Goal: Task Accomplishment & Management: Use online tool/utility

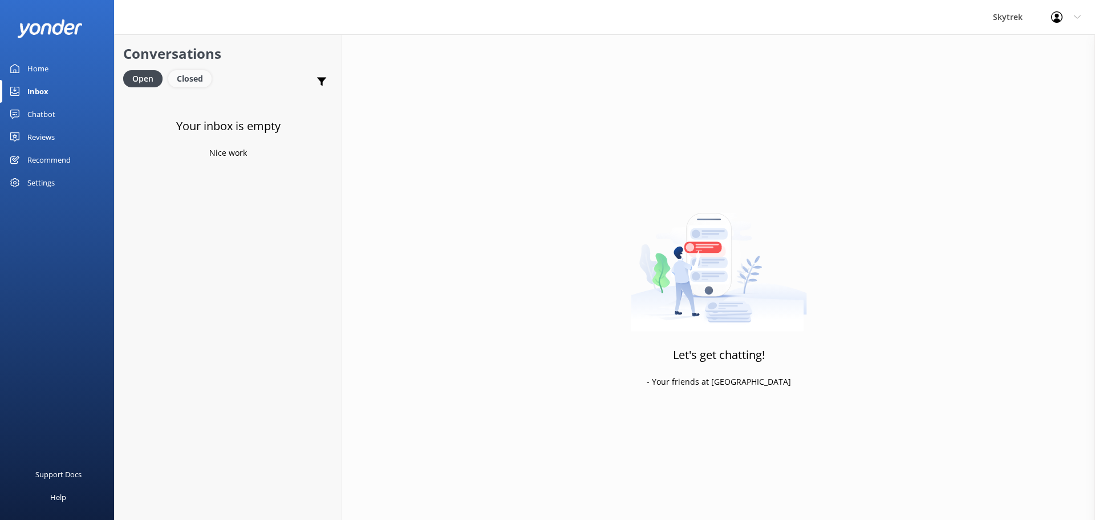
drag, startPoint x: 0, startPoint y: 0, endPoint x: 190, endPoint y: 79, distance: 206.1
click at [190, 79] on div "Closed" at bounding box center [189, 78] width 43 height 17
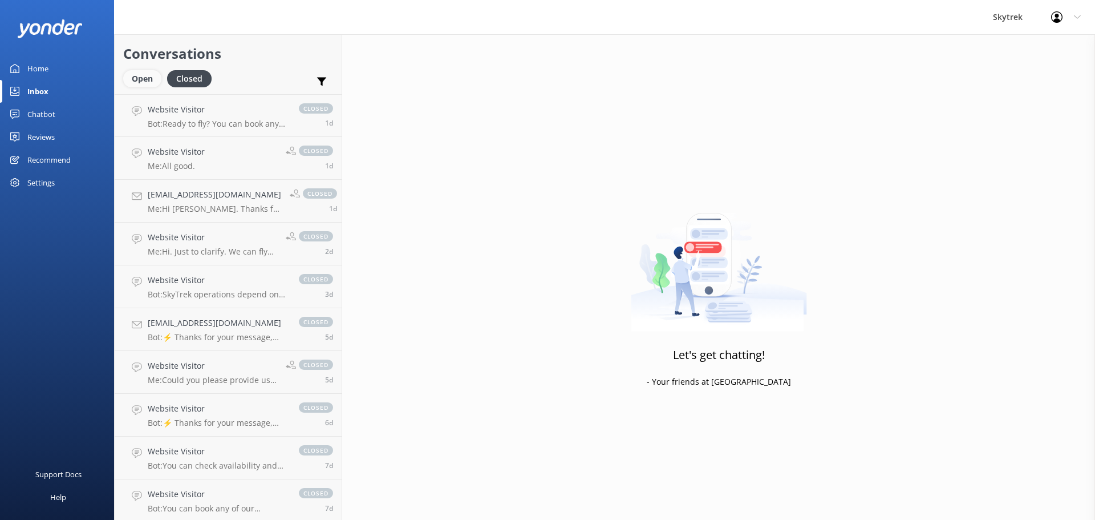
click at [141, 79] on div "Open" at bounding box center [142, 78] width 38 height 17
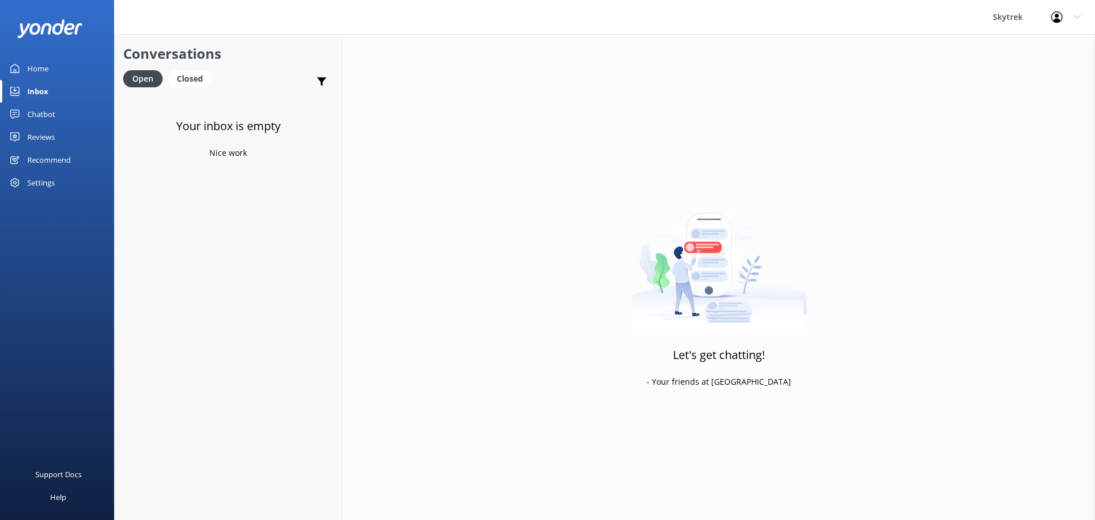
click at [54, 162] on div "Recommend" at bounding box center [48, 159] width 43 height 23
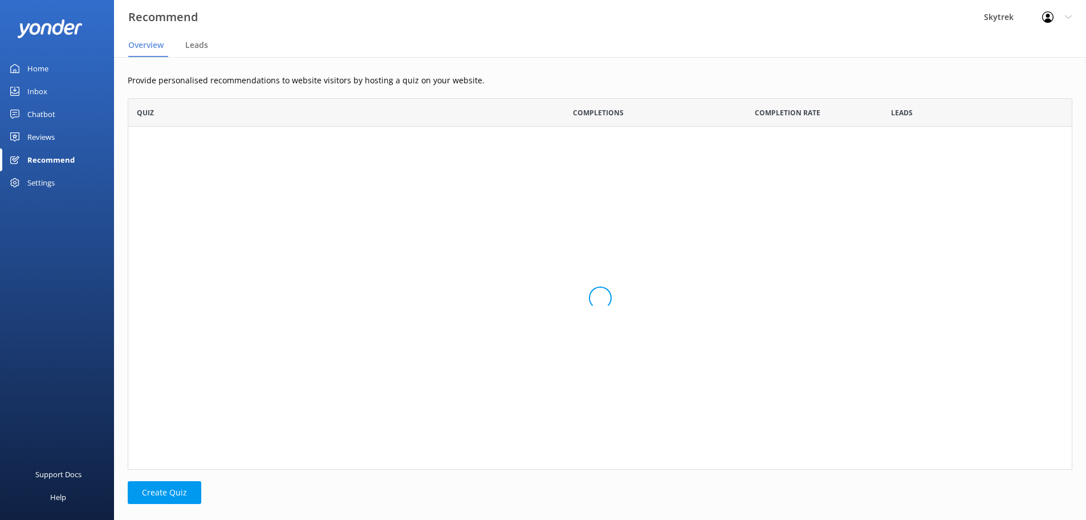
scroll to position [363, 936]
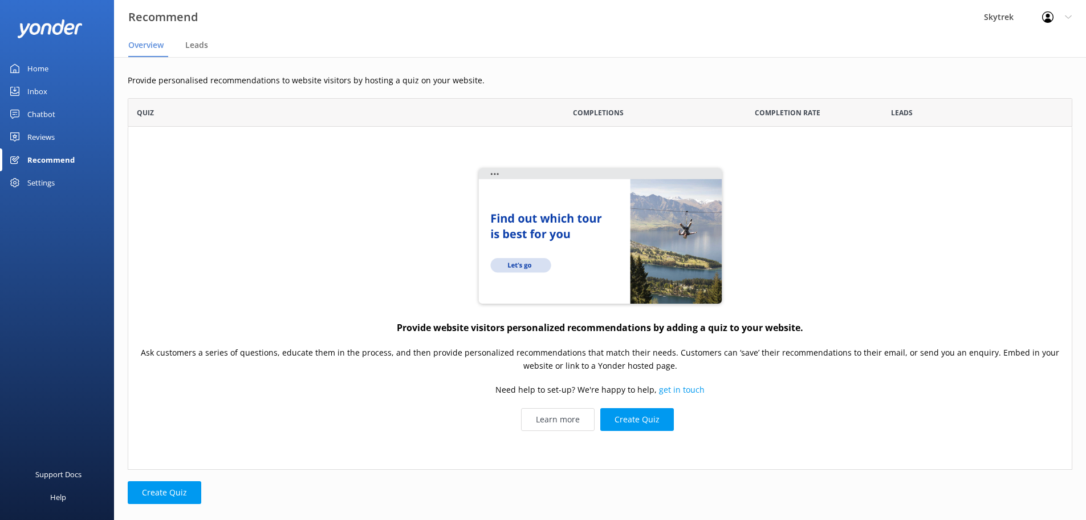
click at [64, 136] on link "Reviews" at bounding box center [57, 136] width 114 height 23
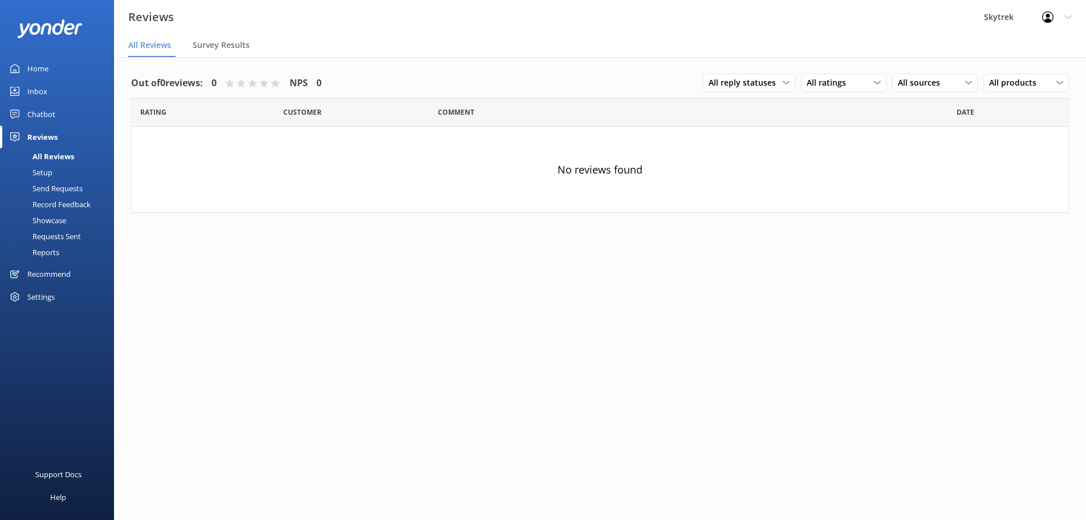
click at [57, 168] on link "Setup" at bounding box center [60, 172] width 107 height 16
click at [54, 133] on div "Reviews" at bounding box center [42, 136] width 30 height 23
click at [57, 274] on div "Recommend" at bounding box center [48, 273] width 43 height 23
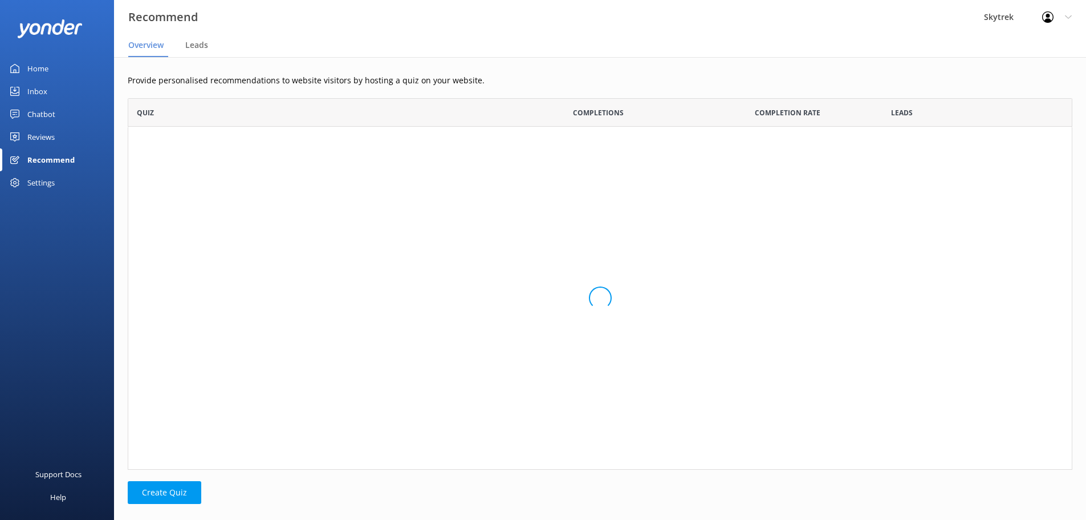
scroll to position [363, 936]
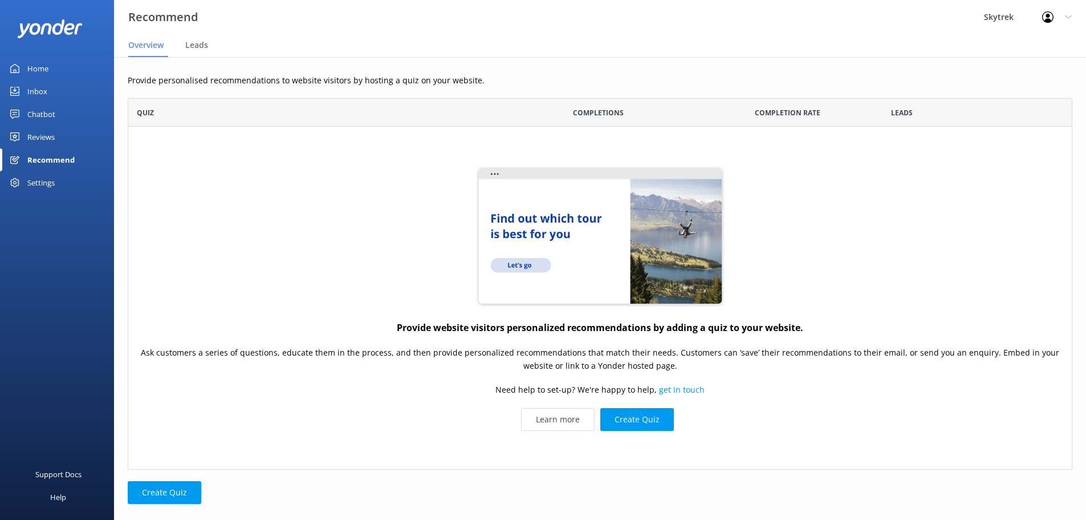
click at [40, 188] on div "Settings" at bounding box center [40, 182] width 27 height 23
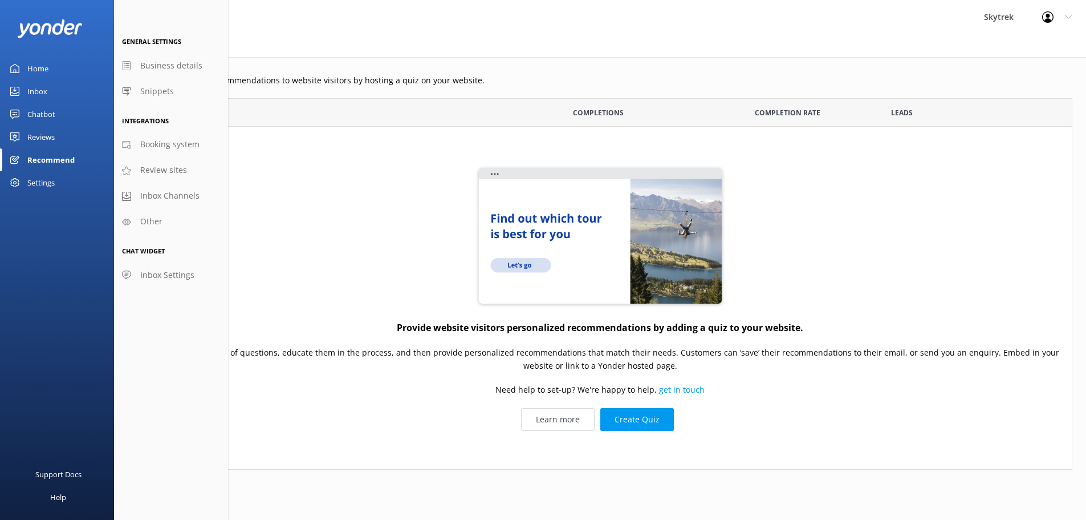
click at [52, 84] on link "Inbox" at bounding box center [57, 91] width 114 height 23
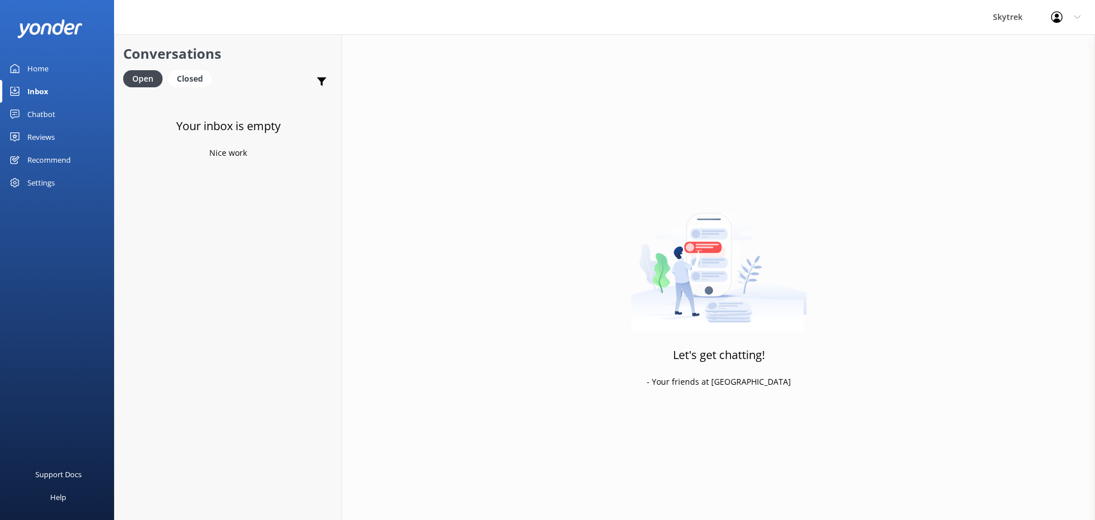
click at [55, 66] on link "Home" at bounding box center [57, 68] width 114 height 23
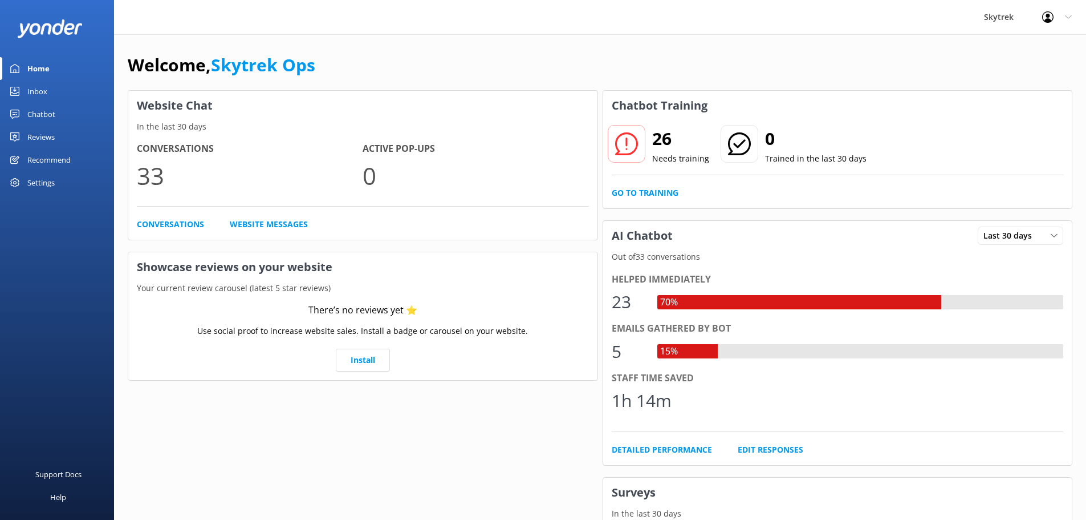
click at [1005, 11] on div "Skytrek" at bounding box center [999, 17] width 58 height 34
click at [1044, 18] on icon at bounding box center [1047, 16] width 11 height 11
click at [1024, 55] on link "Profile Settings" at bounding box center [1030, 48] width 114 height 29
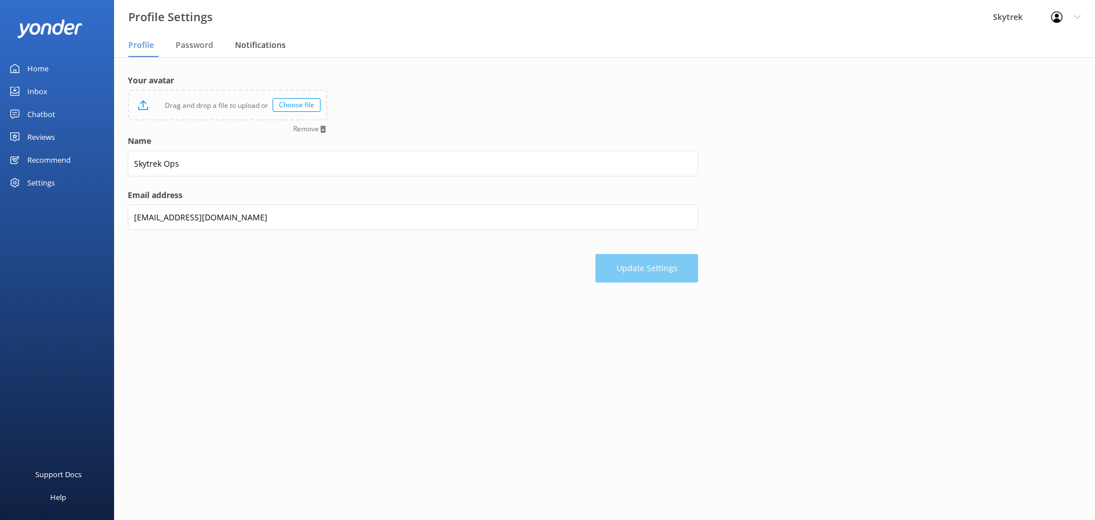
click at [251, 47] on span "Notifications" at bounding box center [260, 44] width 51 height 11
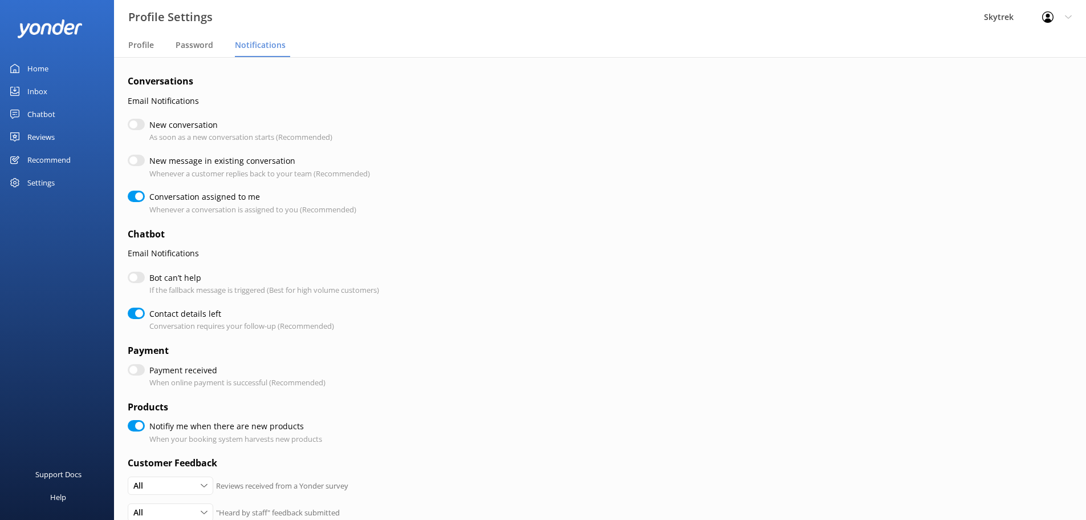
click at [50, 181] on div "Settings" at bounding box center [40, 182] width 27 height 23
checkbox input "true"
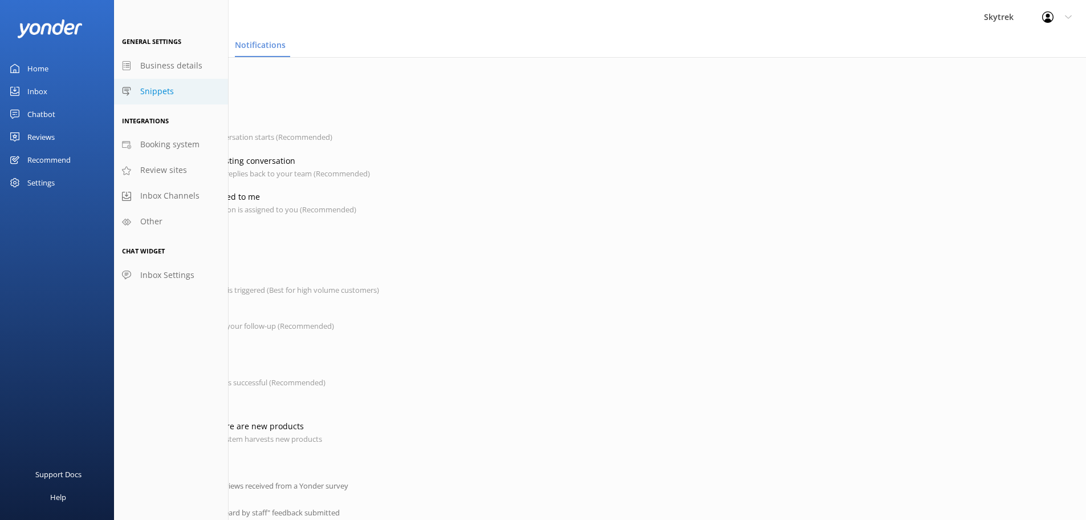
click at [160, 92] on span "Snippets" at bounding box center [157, 91] width 34 height 13
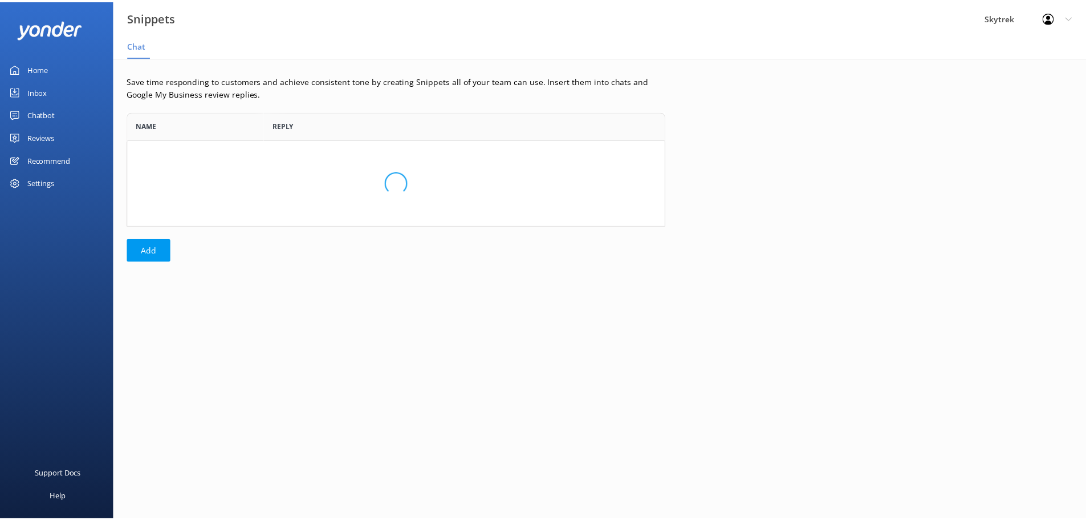
scroll to position [106, 534]
click at [40, 179] on div "Settings" at bounding box center [40, 182] width 27 height 23
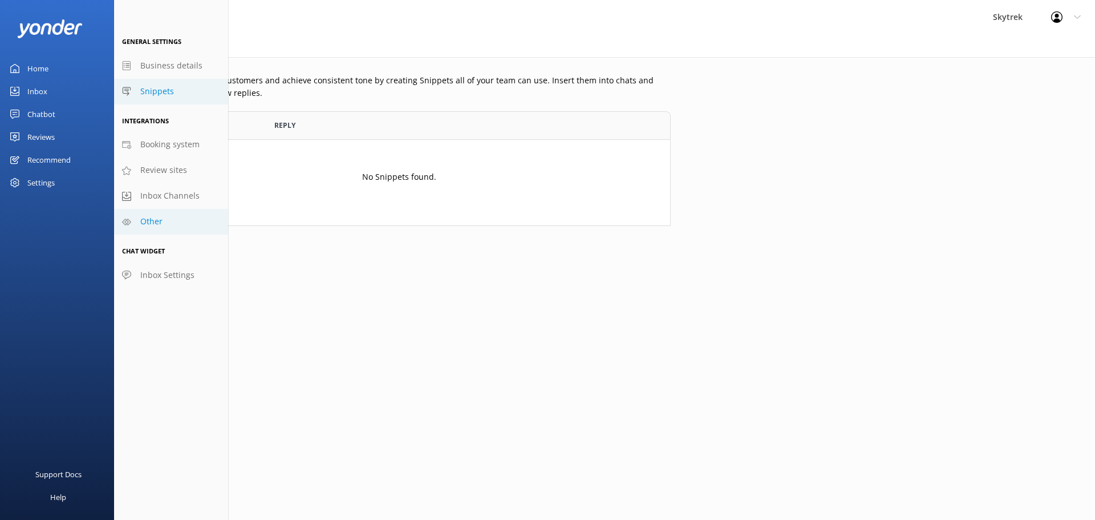
click at [156, 214] on link "Other" at bounding box center [171, 222] width 114 height 26
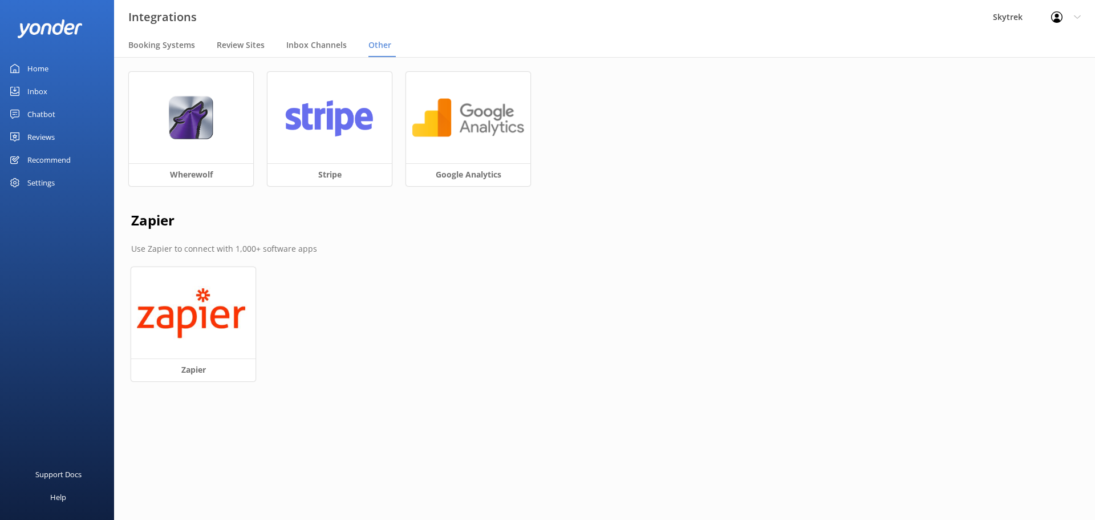
click at [46, 117] on div "Chatbot" at bounding box center [41, 114] width 28 height 23
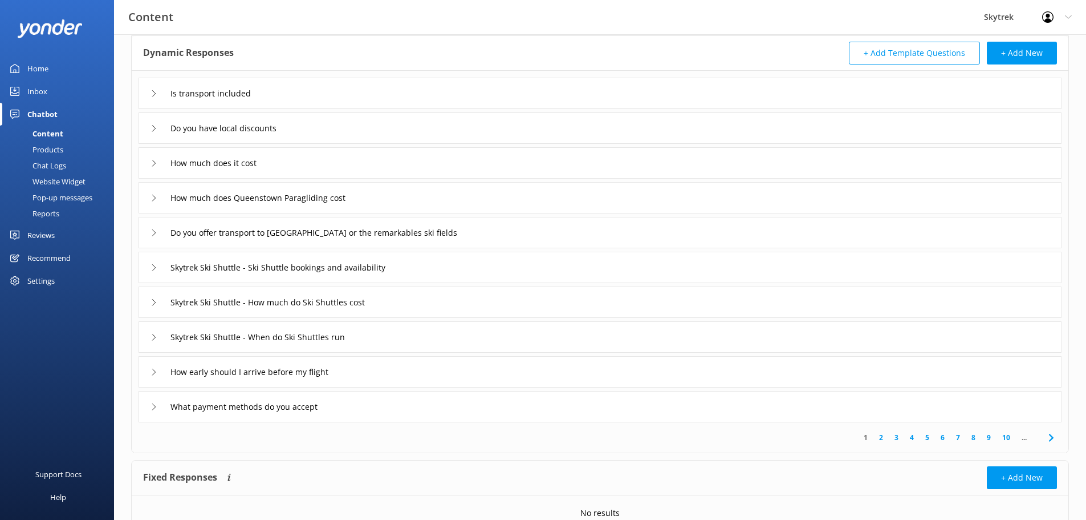
scroll to position [111, 0]
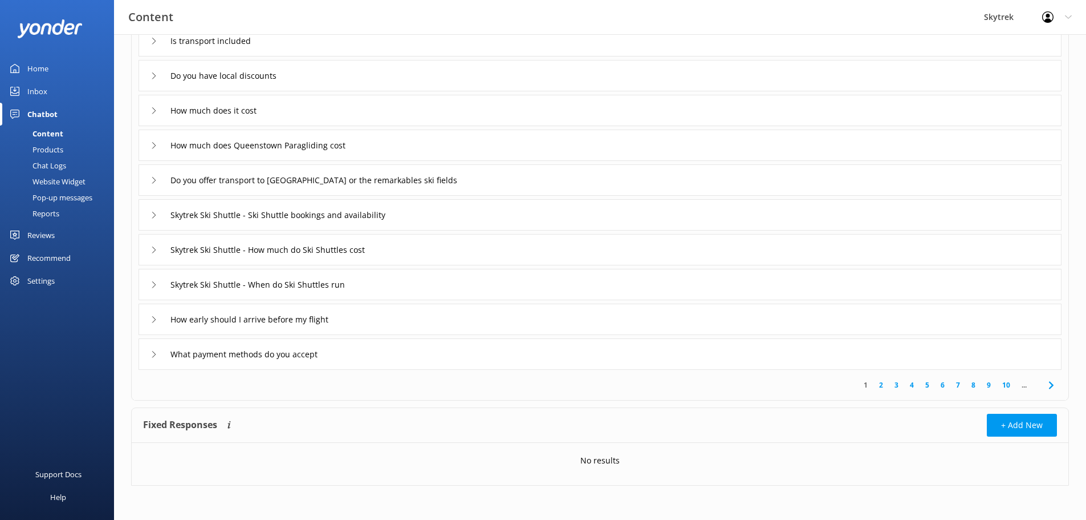
click at [50, 199] on div "Pop-up messages" at bounding box center [50, 197] width 86 height 16
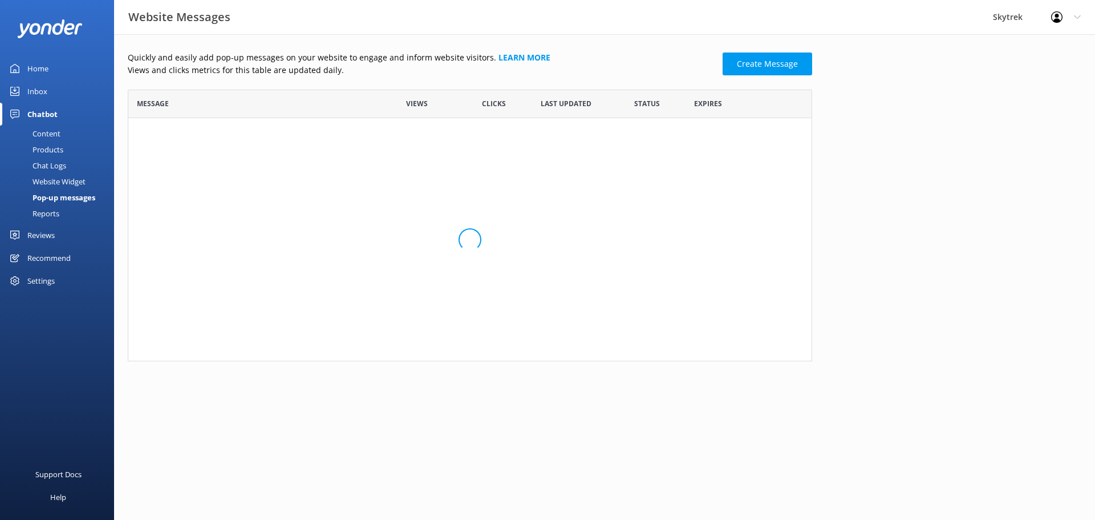
scroll to position [69, 676]
click at [781, 145] on icon "row" at bounding box center [784, 142] width 9 height 9
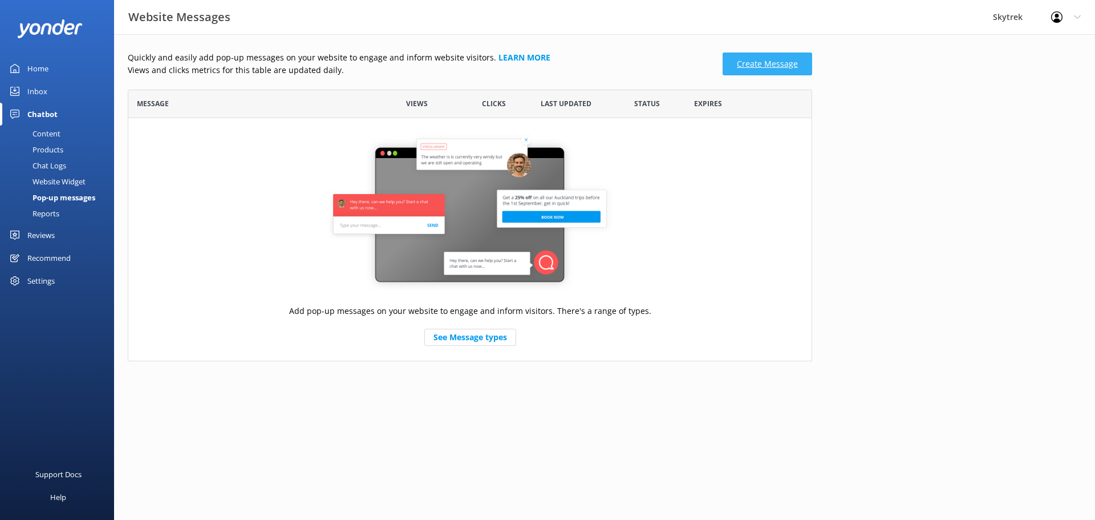
click at [777, 66] on link "Create Message" at bounding box center [768, 63] width 90 height 23
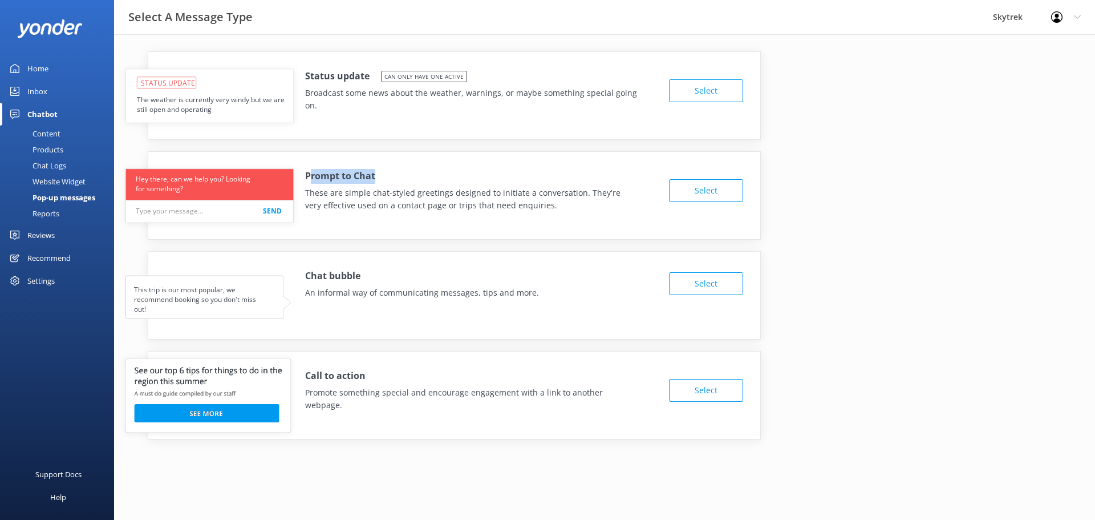
drag, startPoint x: 311, startPoint y: 178, endPoint x: 379, endPoint y: 177, distance: 67.3
click at [379, 177] on div "Prompt to Chat These are simple chat-styled greetings designed to initiate a co…" at bounding box center [480, 190] width 350 height 43
click at [388, 215] on div "Prompt to Chat These are simple chat-styled greetings designed to initiate a co…" at bounding box center [454, 187] width 612 height 71
click at [688, 190] on button "Select" at bounding box center [706, 190] width 74 height 23
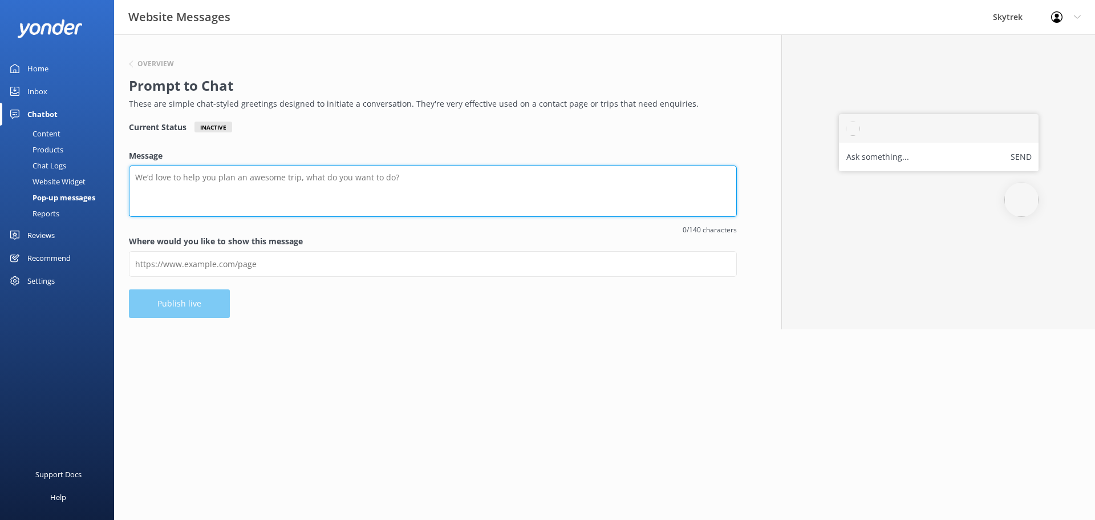
click at [269, 178] on textarea "Message" at bounding box center [433, 190] width 608 height 51
click at [291, 180] on textarea "Message" at bounding box center [433, 190] width 608 height 51
click at [291, 178] on textarea "Message" at bounding box center [433, 190] width 608 height 51
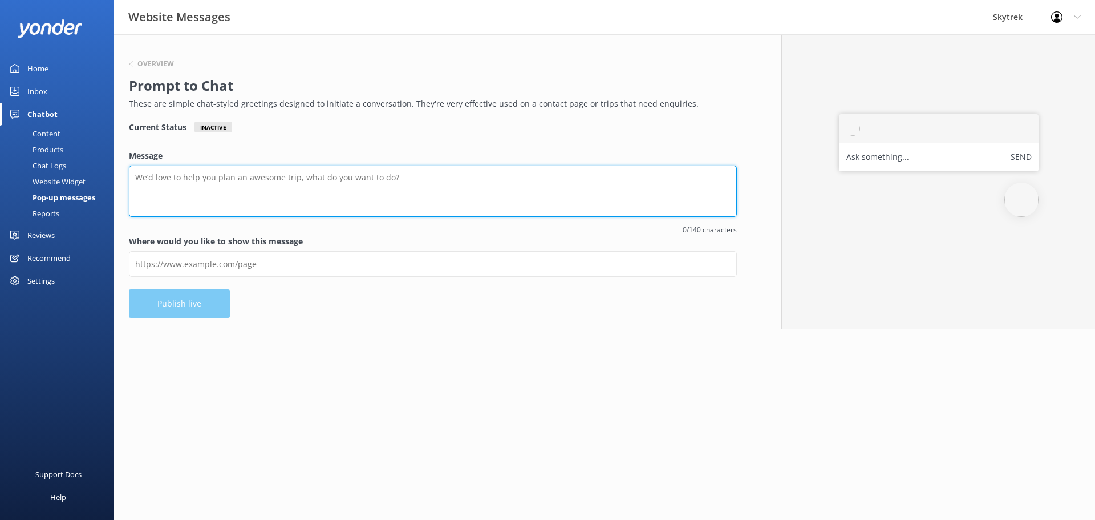
click at [315, 177] on textarea "Message" at bounding box center [433, 190] width 608 height 51
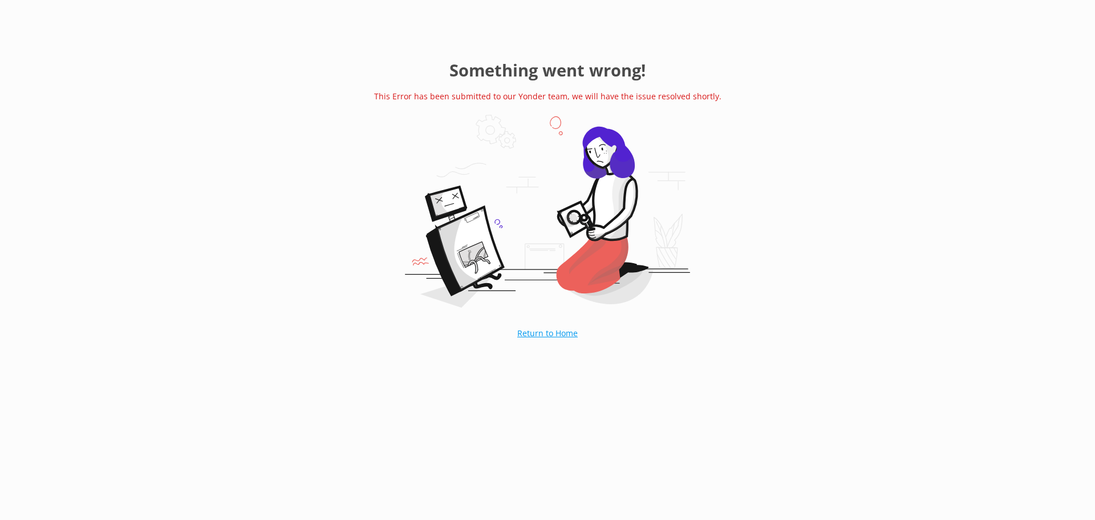
click at [558, 336] on link "Return to Home" at bounding box center [547, 333] width 117 height 29
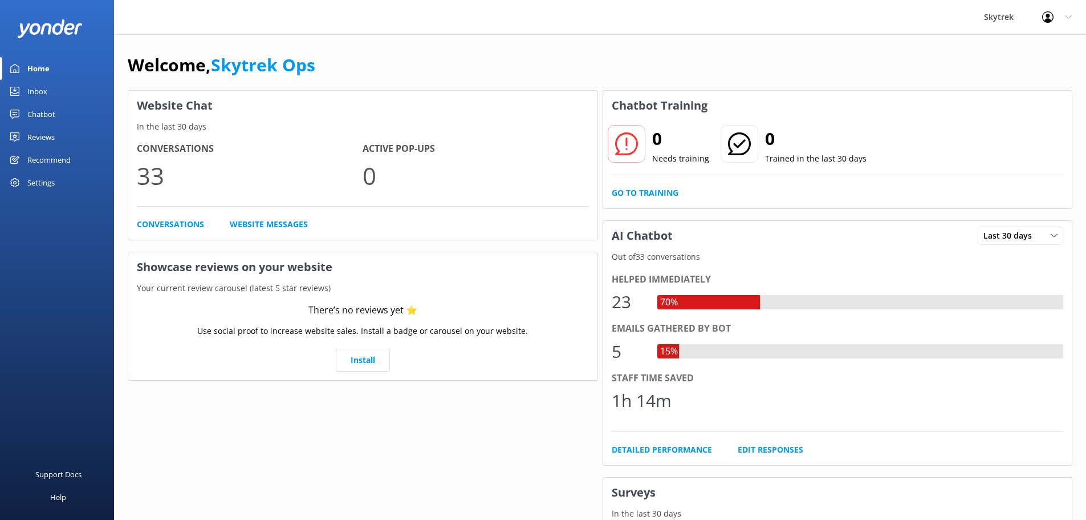
click at [39, 164] on div "Recommend" at bounding box center [48, 159] width 43 height 23
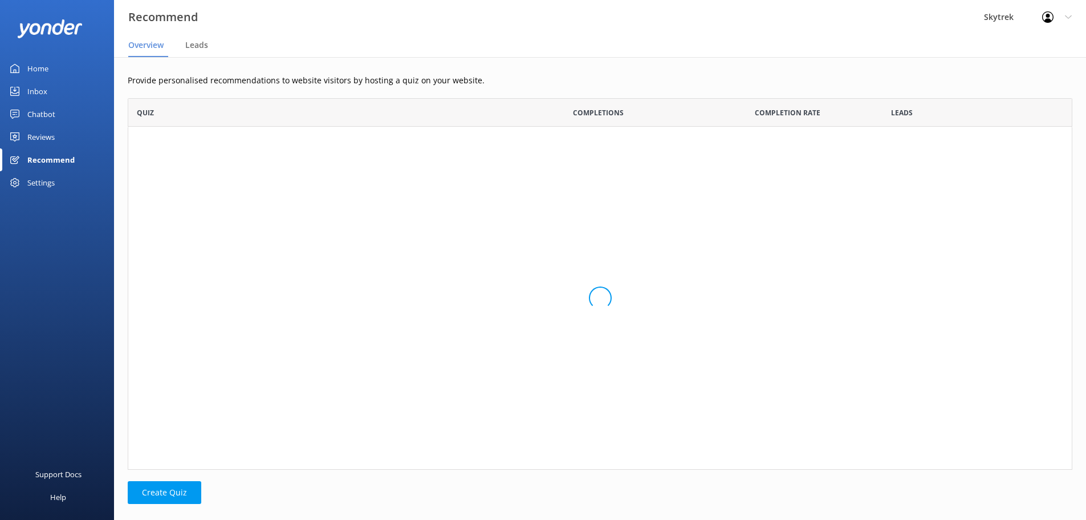
scroll to position [363, 936]
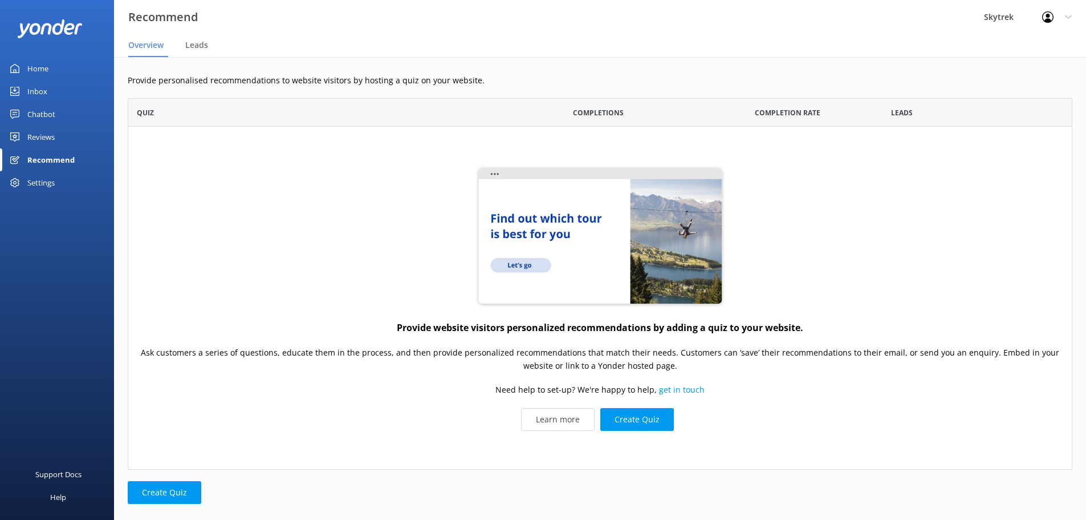
click at [45, 135] on div "Reviews" at bounding box center [40, 136] width 27 height 23
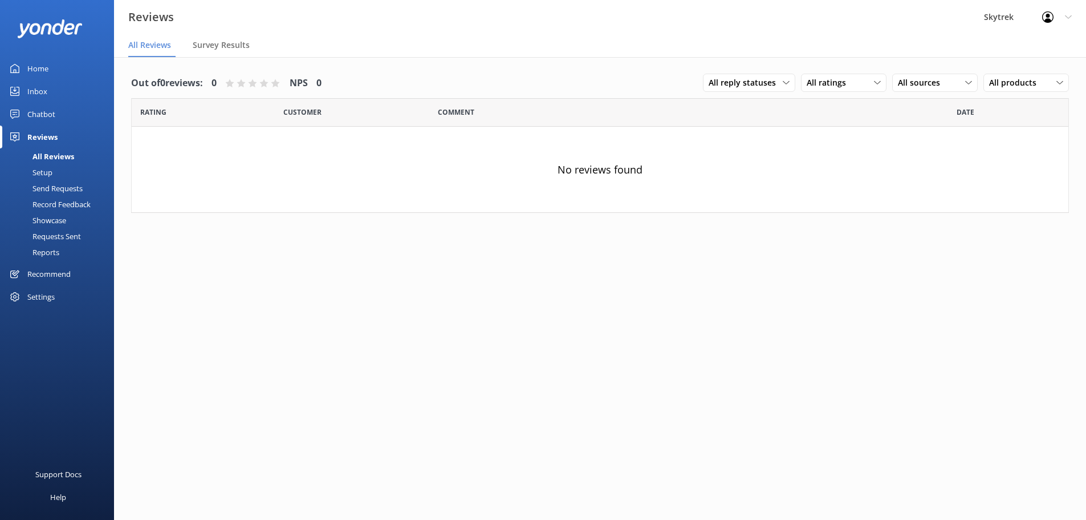
click at [56, 281] on div "Recommend" at bounding box center [48, 273] width 43 height 23
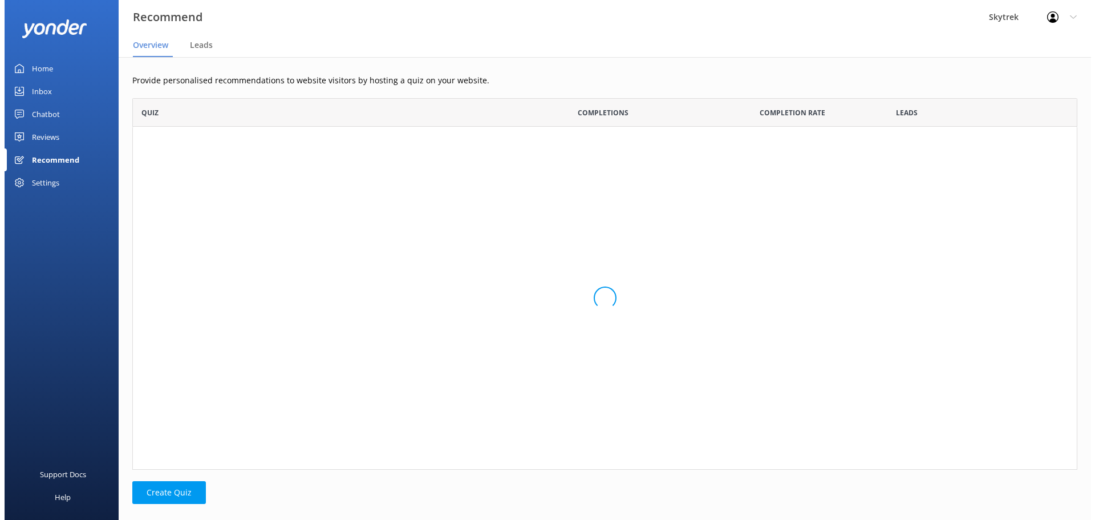
scroll to position [363, 936]
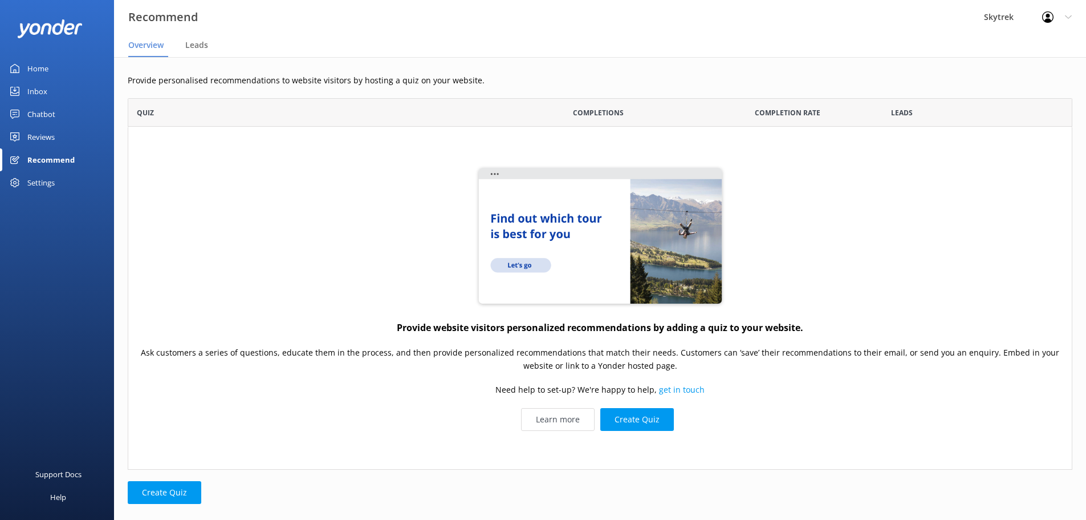
click at [48, 183] on div "Settings" at bounding box center [40, 182] width 27 height 23
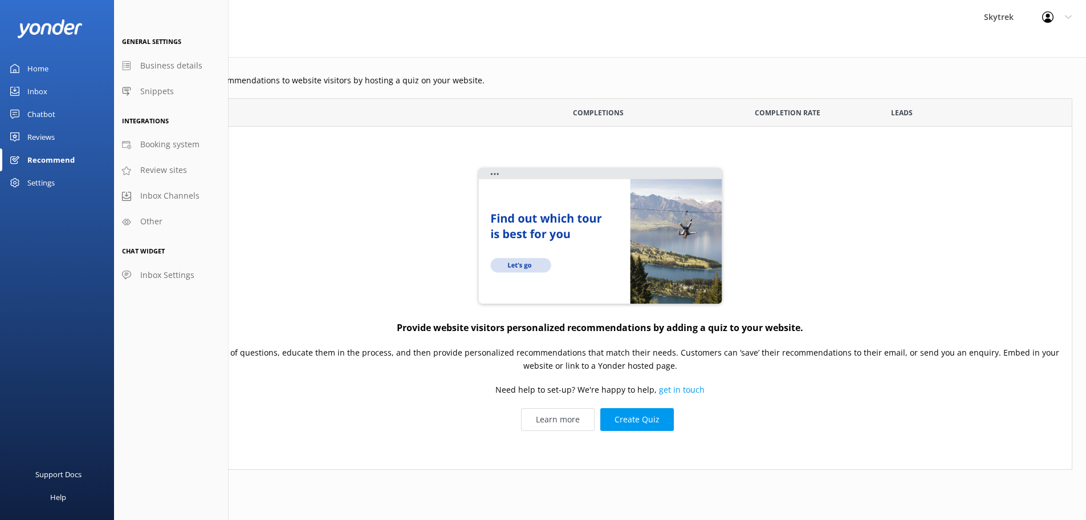
click at [51, 109] on div "Chatbot" at bounding box center [41, 114] width 28 height 23
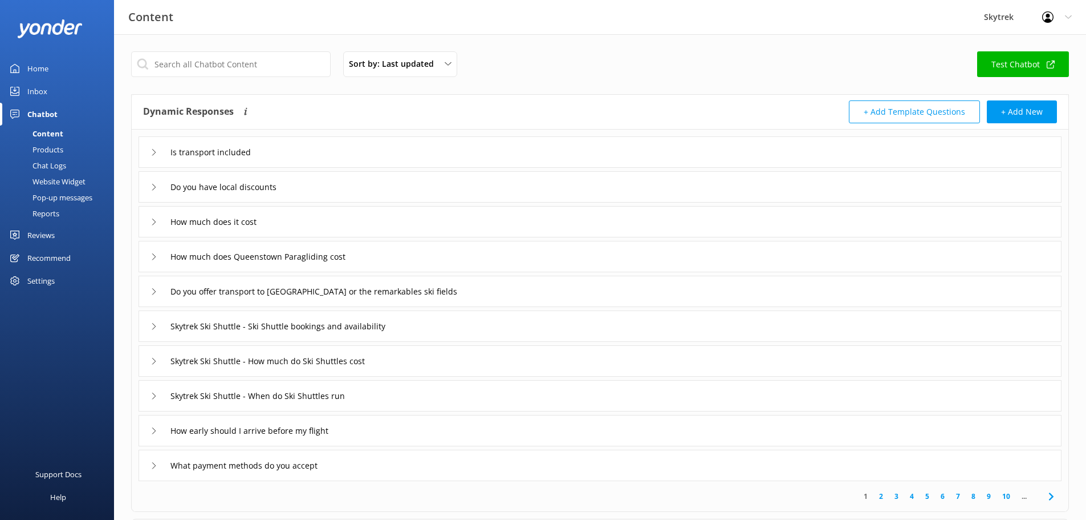
click at [60, 193] on div "Pop-up messages" at bounding box center [50, 197] width 86 height 16
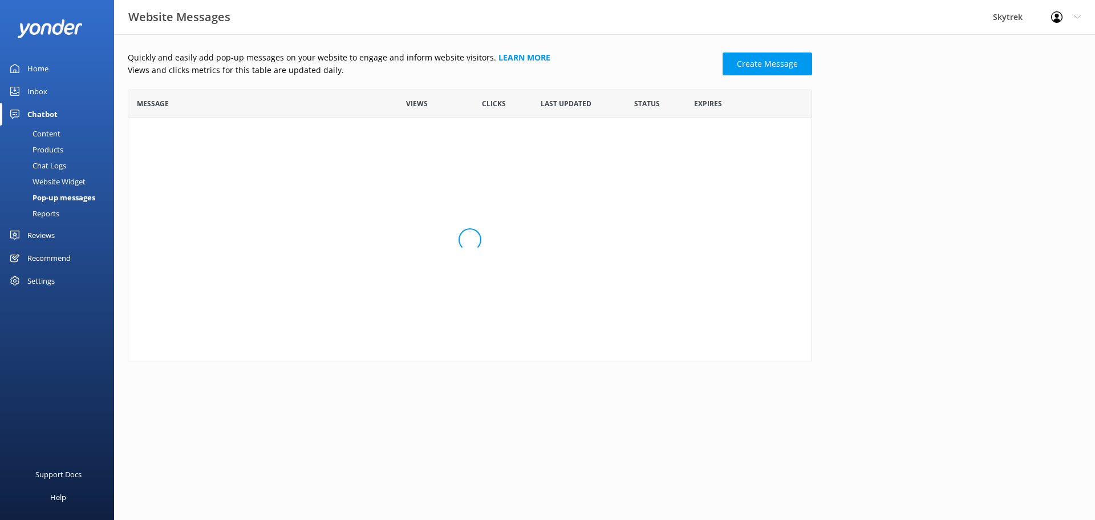
scroll to position [263, 676]
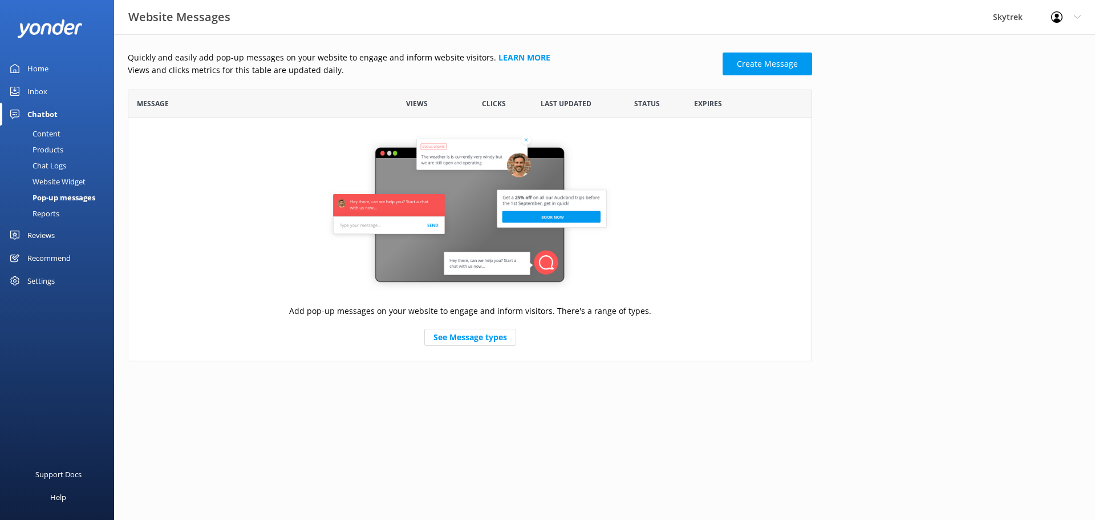
click at [603, 104] on div "Last updated" at bounding box center [570, 104] width 76 height 29
click at [575, 102] on span "Last updated" at bounding box center [566, 103] width 51 height 11
